Goal: Navigation & Orientation: Understand site structure

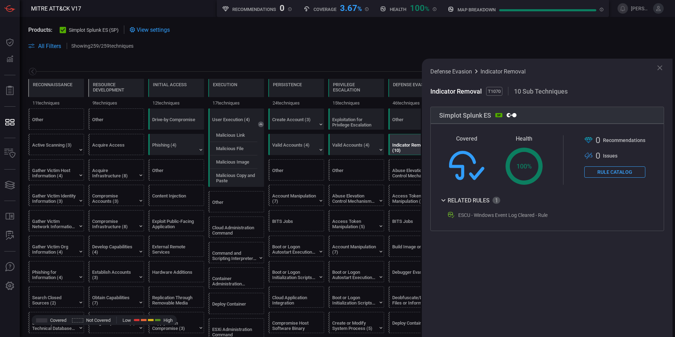
scroll to position [0, 93]
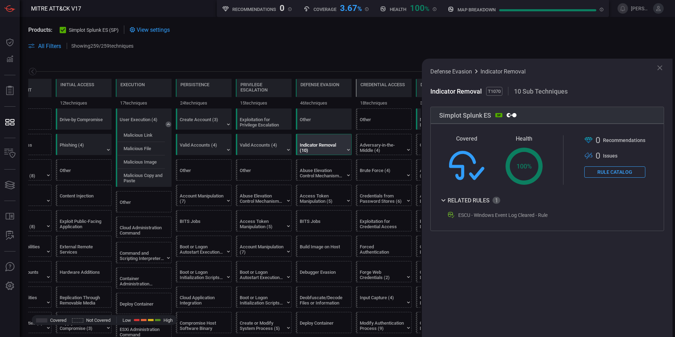
click at [660, 68] on icon at bounding box center [660, 67] width 5 height 5
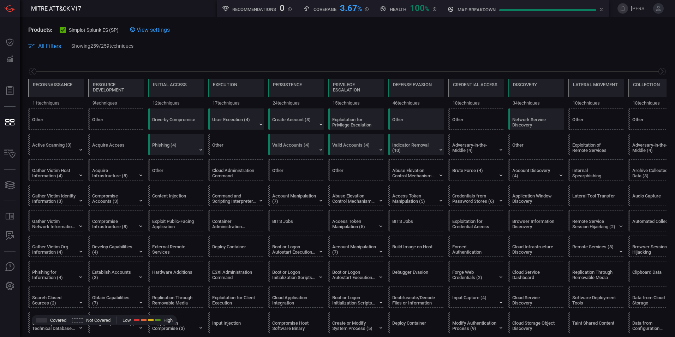
scroll to position [0, 93]
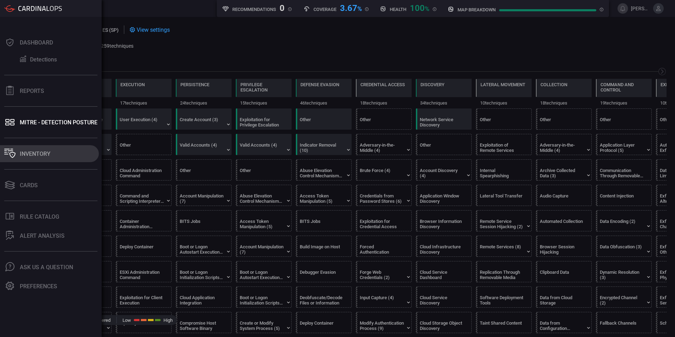
click at [37, 153] on div "Inventory" at bounding box center [35, 153] width 31 height 7
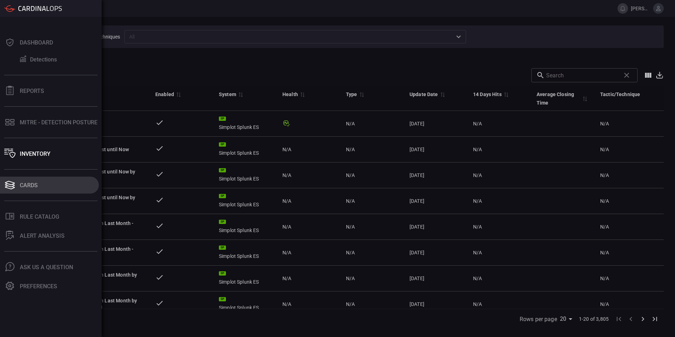
click at [33, 184] on div "Cards" at bounding box center [29, 185] width 18 height 7
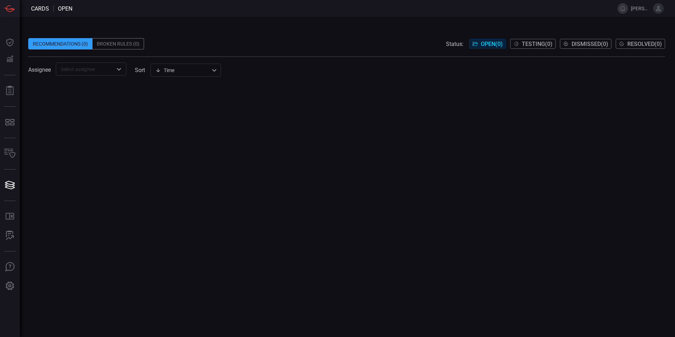
click at [534, 45] on span "Testing ( 0 )" at bounding box center [537, 44] width 31 height 7
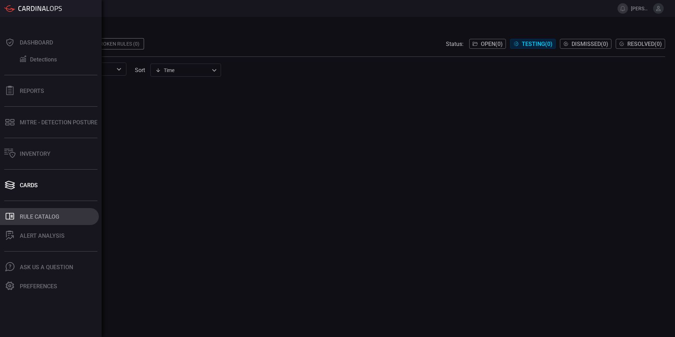
click at [42, 217] on div "Rule Catalog" at bounding box center [40, 216] width 40 height 7
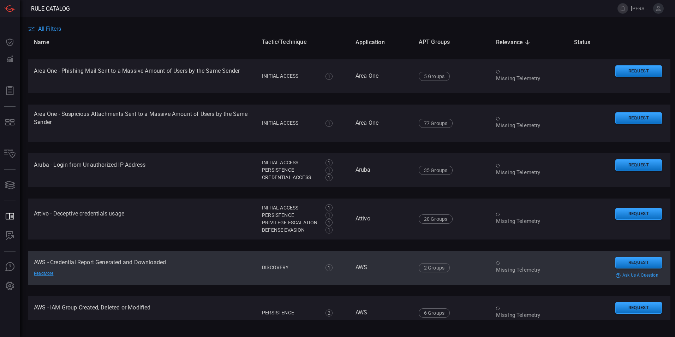
scroll to position [318, 0]
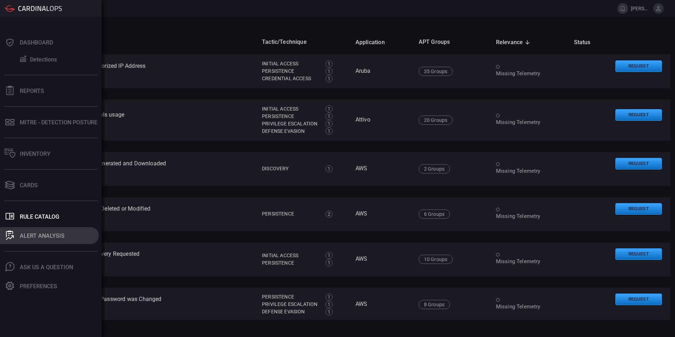
click at [38, 235] on div "ALERT ANALYSIS" at bounding box center [42, 235] width 45 height 7
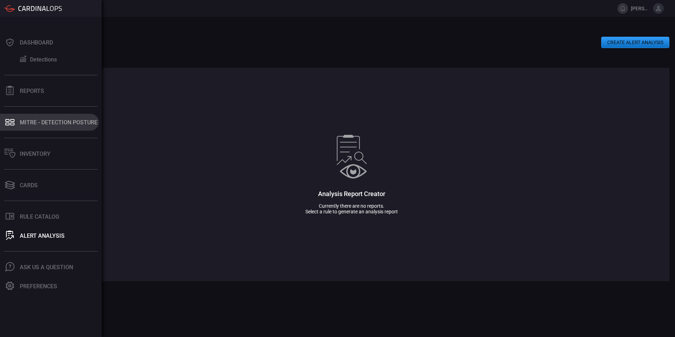
click at [40, 120] on div "MITRE - Detection Posture" at bounding box center [59, 122] width 78 height 7
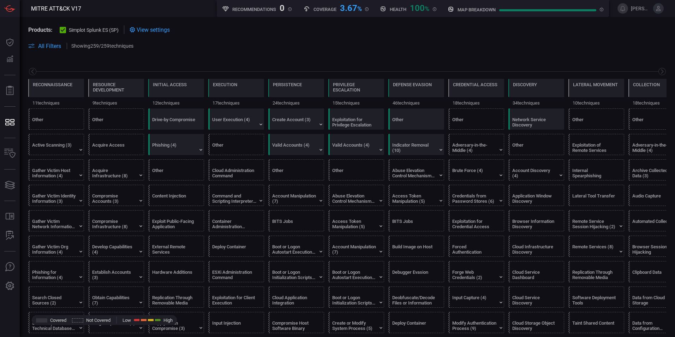
scroll to position [0, 93]
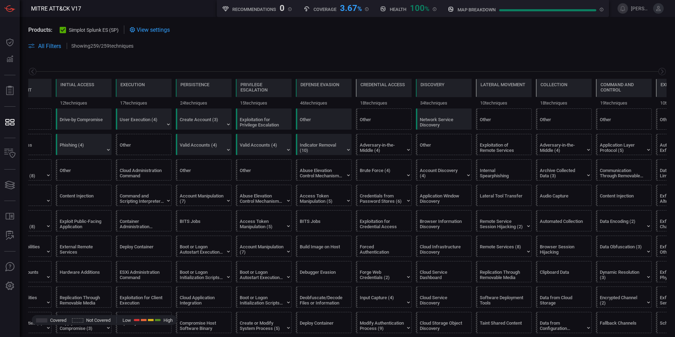
click at [39, 48] on span "All Filters" at bounding box center [49, 46] width 23 height 7
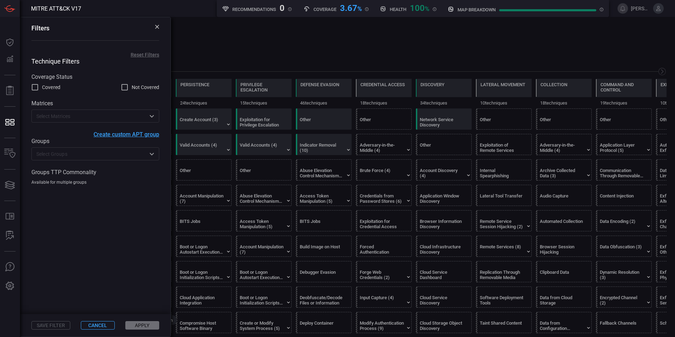
click at [155, 27] on icon at bounding box center [157, 27] width 4 height 4
